Goal: Task Accomplishment & Management: Complete application form

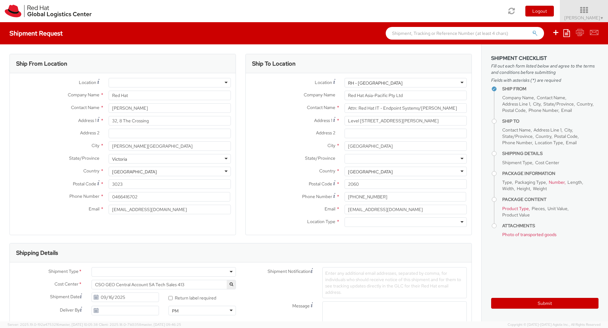
select select "LAPTOP"
select select
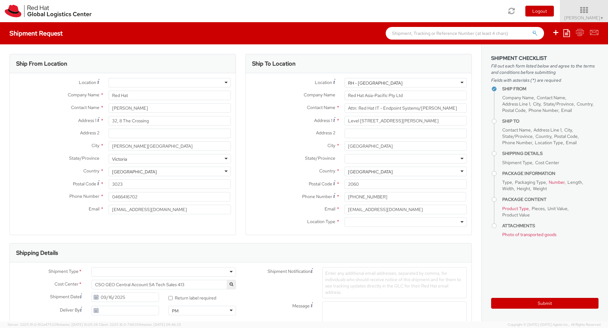
click at [241, 142] on div "Ship To Location Location * [GEOGRAPHIC_DATA] - [GEOGRAPHIC_DATA] [GEOGRAPHIC_D…" at bounding box center [359, 148] width 236 height 189
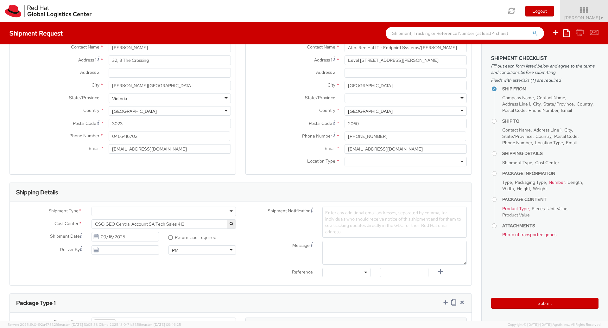
scroll to position [114, 0]
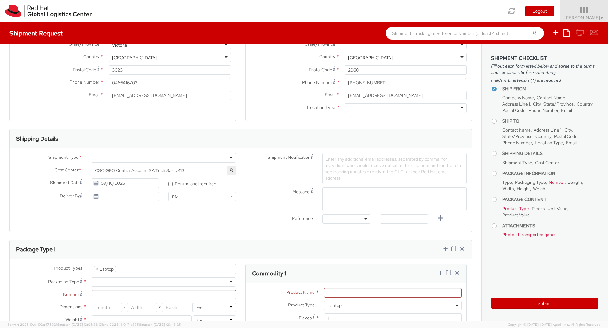
click at [171, 184] on label "* Return label required" at bounding box center [193, 183] width 49 height 7
click at [171, 184] on input "* Return label required" at bounding box center [171, 184] width 4 height 4
click at [198, 209] on div "Shipment Type * Batch Business Cost Center * CSO GEO Central Account SA Tech Sa…" at bounding box center [241, 190] width 462 height 74
click at [169, 185] on input "* Return label required" at bounding box center [171, 184] width 4 height 4
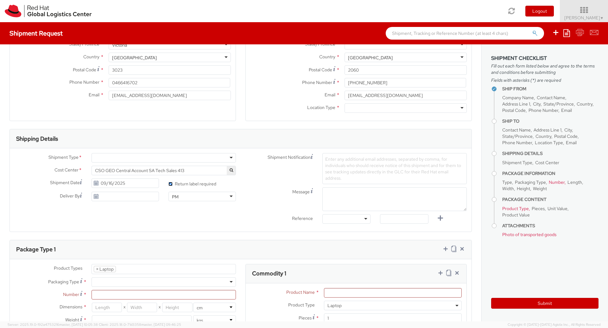
click at [169, 184] on input "* Return label required" at bounding box center [171, 184] width 4 height 4
checkbox input "true"
click at [96, 184] on use at bounding box center [96, 183] width 4 height 4
click at [116, 184] on input "09/16/2025" at bounding box center [125, 183] width 67 height 10
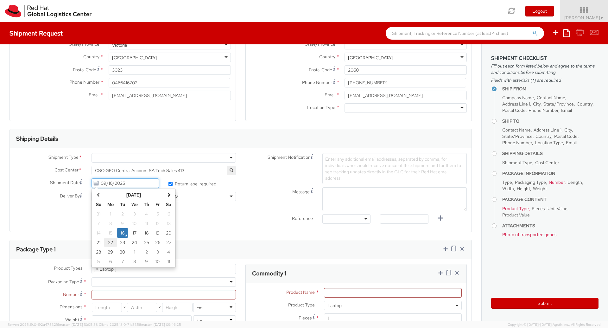
click at [109, 242] on td "22" at bounding box center [110, 243] width 13 height 10
type input "[DATE]"
click at [115, 235] on div "Ship From Location Location * [GEOGRAPHIC_DATA] - [GEOGRAPHIC_DATA] - [GEOGRAPH…" at bounding box center [241, 307] width 482 height 755
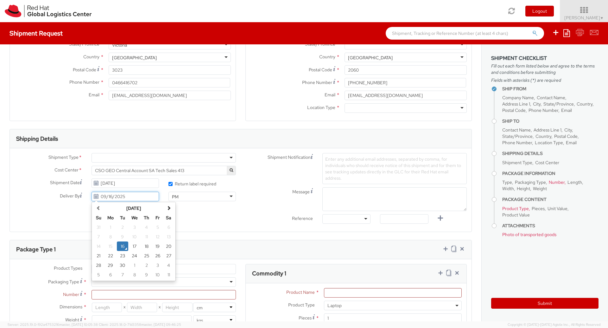
click at [97, 201] on div "[DATE] [DATE] Su Mo Tu We Th Fr Sa 31 1 2 3 4 5 6 7 8 9 10 11 12 13 14 15 16 17…" at bounding box center [125, 197] width 67 height 10
click at [138, 256] on td "24" at bounding box center [134, 256] width 13 height 10
type input "[DATE]"
click at [189, 225] on div "Shipment Type * Batch Business Cost Center * CSO GEO Central Account SA Tech Sa…" at bounding box center [241, 190] width 462 height 74
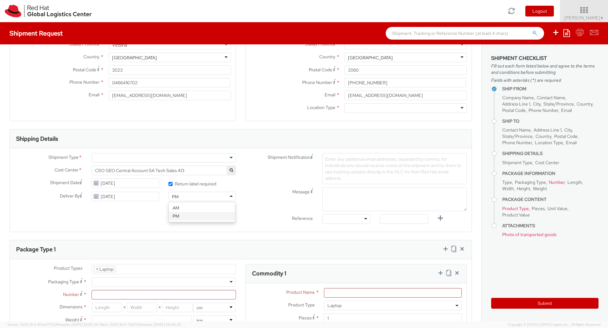
click at [185, 194] on div "PM" at bounding box center [202, 197] width 67 height 10
click at [184, 220] on div "Shipment Type * Batch Business Cost Center * CSO GEO Central Account SA Tech Sa…" at bounding box center [241, 190] width 462 height 74
click at [153, 231] on div "Shipment Type * Batch Business Cost Center * CSO GEO Central Account SA Tech Sa…" at bounding box center [241, 189] width 462 height 83
click at [215, 224] on div "Shipment Type * Batch Business Cost Center * CSO GEO Central Account SA Tech Sa…" at bounding box center [241, 190] width 462 height 74
click at [252, 163] on div "Shipment Notification Enter any additional email addresses, separated by comma,…" at bounding box center [356, 168] width 231 height 31
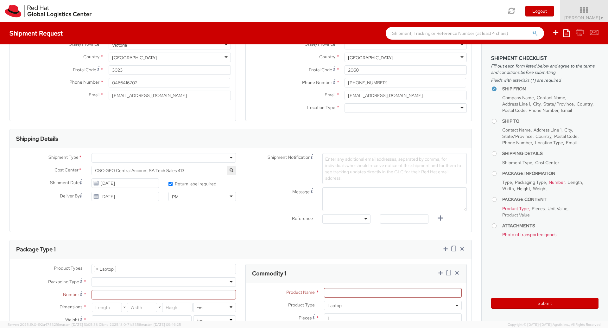
click at [247, 149] on div "Shipment Type * Batch Business Cost Center * CSO GEO Central Account SA Tech Sa…" at bounding box center [241, 189] width 462 height 83
click at [228, 160] on div at bounding box center [164, 158] width 144 height 10
click at [154, 241] on div "Package Type 1" at bounding box center [241, 249] width 462 height 19
click at [228, 174] on button "button" at bounding box center [231, 170] width 9 height 9
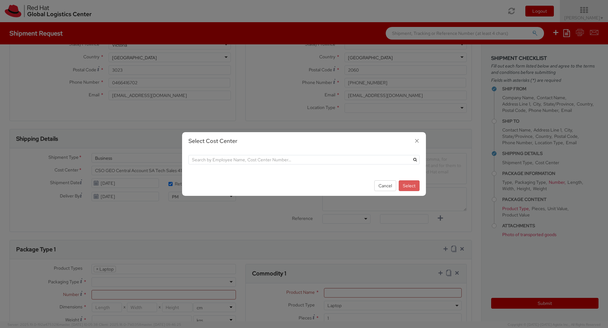
click at [234, 166] on div at bounding box center [304, 162] width 244 height 25
click at [238, 160] on input "text" at bounding box center [304, 160] width 231 height 10
click at [415, 160] on icon "submit" at bounding box center [415, 160] width 3 height 4
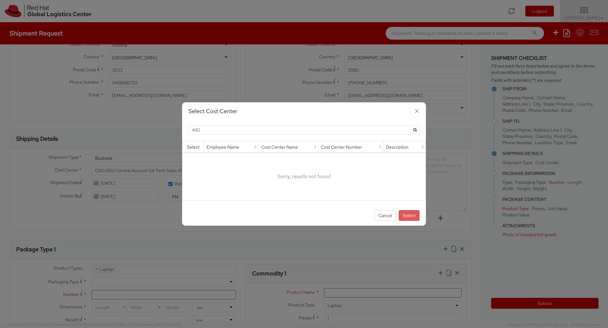
click at [237, 119] on div "Select Cost Center" at bounding box center [304, 111] width 244 height 18
click at [237, 128] on input "480" at bounding box center [304, 130] width 231 height 10
paste input "85"
type input "850"
click at [415, 130] on icon "submit" at bounding box center [415, 130] width 3 height 4
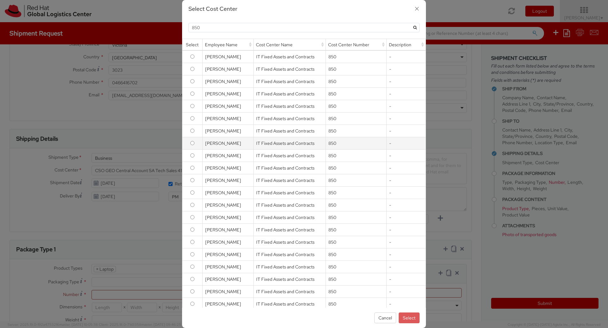
scroll to position [32, 0]
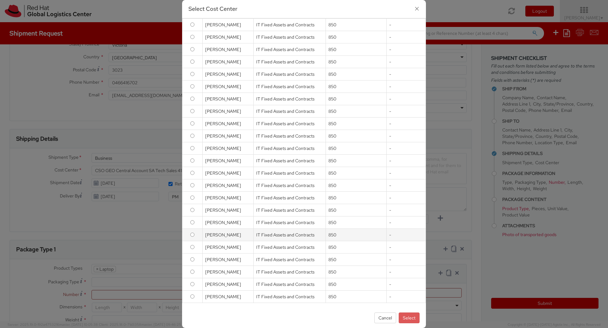
click at [188, 231] on td at bounding box center [193, 235] width 20 height 12
click at [190, 234] on input "radio" at bounding box center [192, 235] width 4 height 4
radio input "true"
click at [414, 318] on button "Select" at bounding box center [409, 317] width 21 height 11
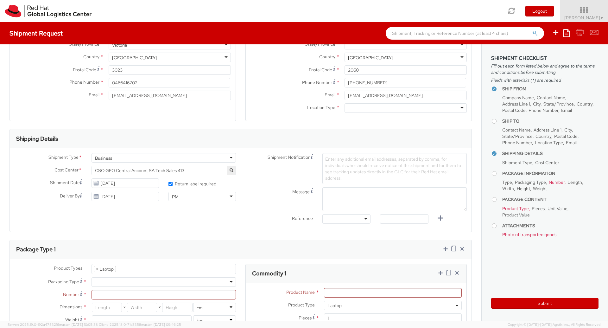
click at [247, 227] on div "Reference Other Purchase Order Number Reference Number" at bounding box center [356, 220] width 231 height 13
select select "850"
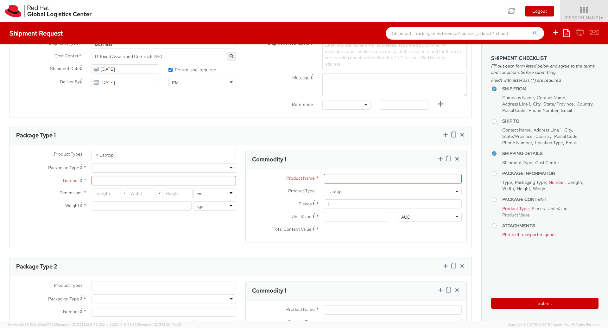
click at [99, 166] on div at bounding box center [164, 168] width 144 height 10
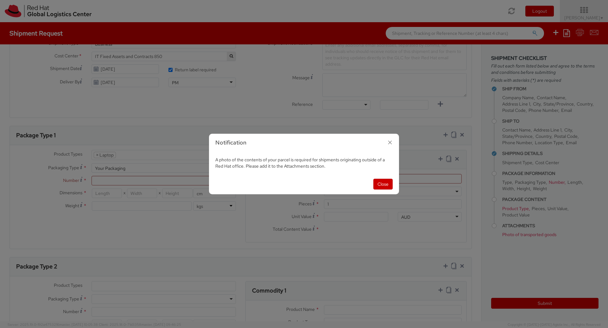
click at [256, 161] on span "A photo of the contents of your parcel is required for shipments originating ou…" at bounding box center [300, 163] width 170 height 12
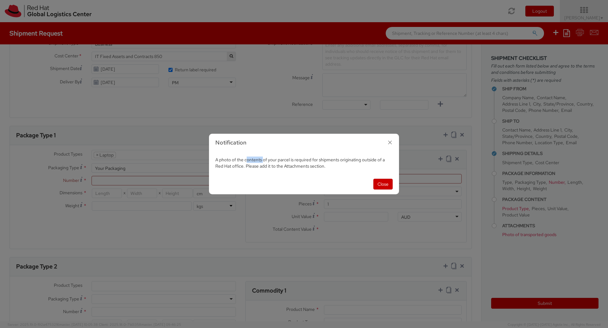
click at [256, 161] on span "A photo of the contents of your parcel is required for shipments originating ou…" at bounding box center [300, 163] width 170 height 12
click at [276, 179] on div "Close" at bounding box center [304, 184] width 190 height 20
click at [384, 184] on button "Close" at bounding box center [383, 184] width 19 height 11
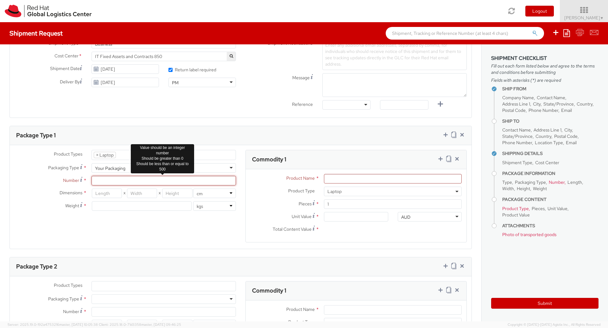
click at [166, 183] on input "Number *" at bounding box center [164, 181] width 144 height 10
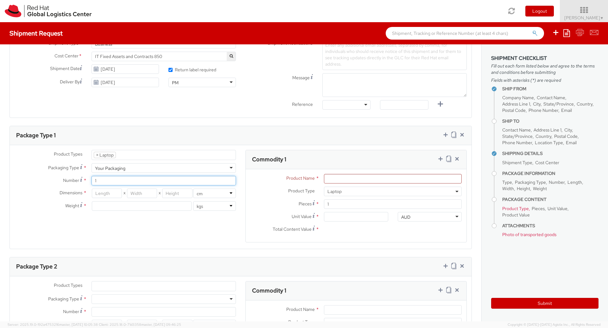
type input "1"
click at [112, 229] on div "Product Types * Documents Docking Station Laptop Monitor Other Hardware Server …" at bounding box center [241, 200] width 462 height 100
click at [108, 194] on input "number" at bounding box center [107, 194] width 30 height 10
click at [150, 191] on input "number" at bounding box center [142, 194] width 30 height 10
click at [111, 215] on div "Product Types * Documents Docking Station Laptop Monitor Other Hardware Server …" at bounding box center [125, 183] width 231 height 67
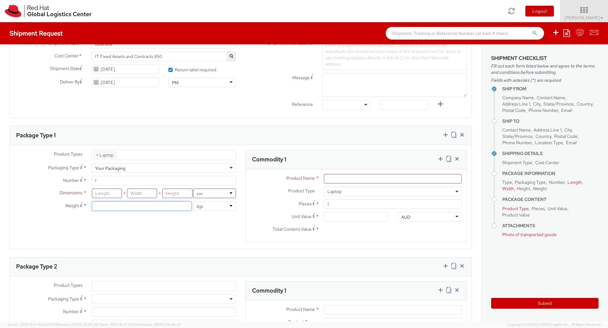
click at [120, 207] on input "number" at bounding box center [142, 206] width 100 height 10
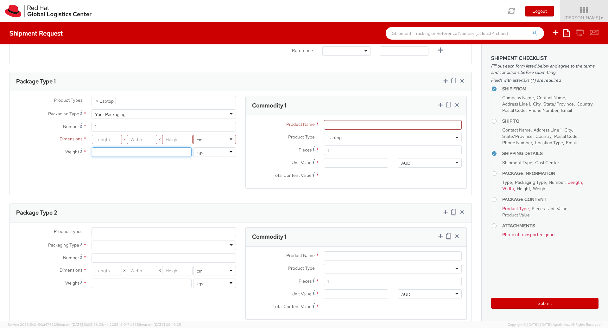
scroll to position [104, 0]
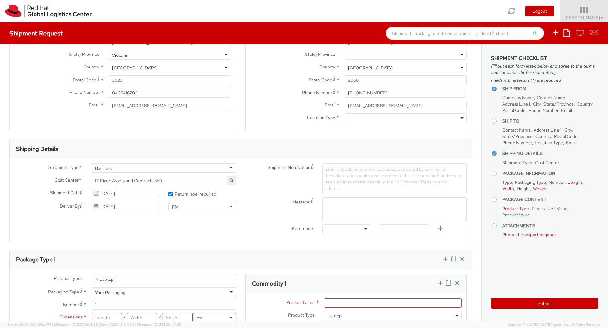
click at [260, 198] on label "Message" at bounding box center [279, 201] width 77 height 8
click at [323, 198] on textarea "Message" at bounding box center [395, 209] width 144 height 24
click at [251, 223] on div "Message" at bounding box center [356, 210] width 231 height 27
click at [351, 227] on div at bounding box center [347, 229] width 48 height 10
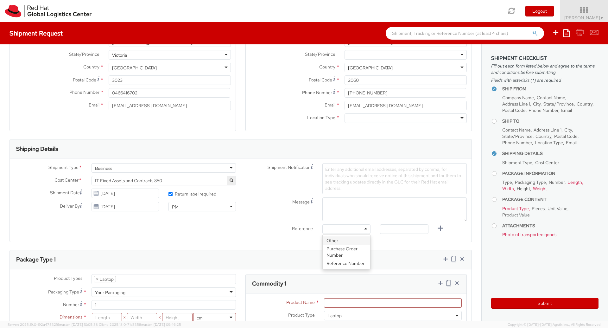
click at [253, 137] on div "Ship To Location Location * [GEOGRAPHIC_DATA] - [GEOGRAPHIC_DATA] [GEOGRAPHIC_D…" at bounding box center [359, 44] width 227 height 189
